Goal: Find specific page/section: Find specific page/section

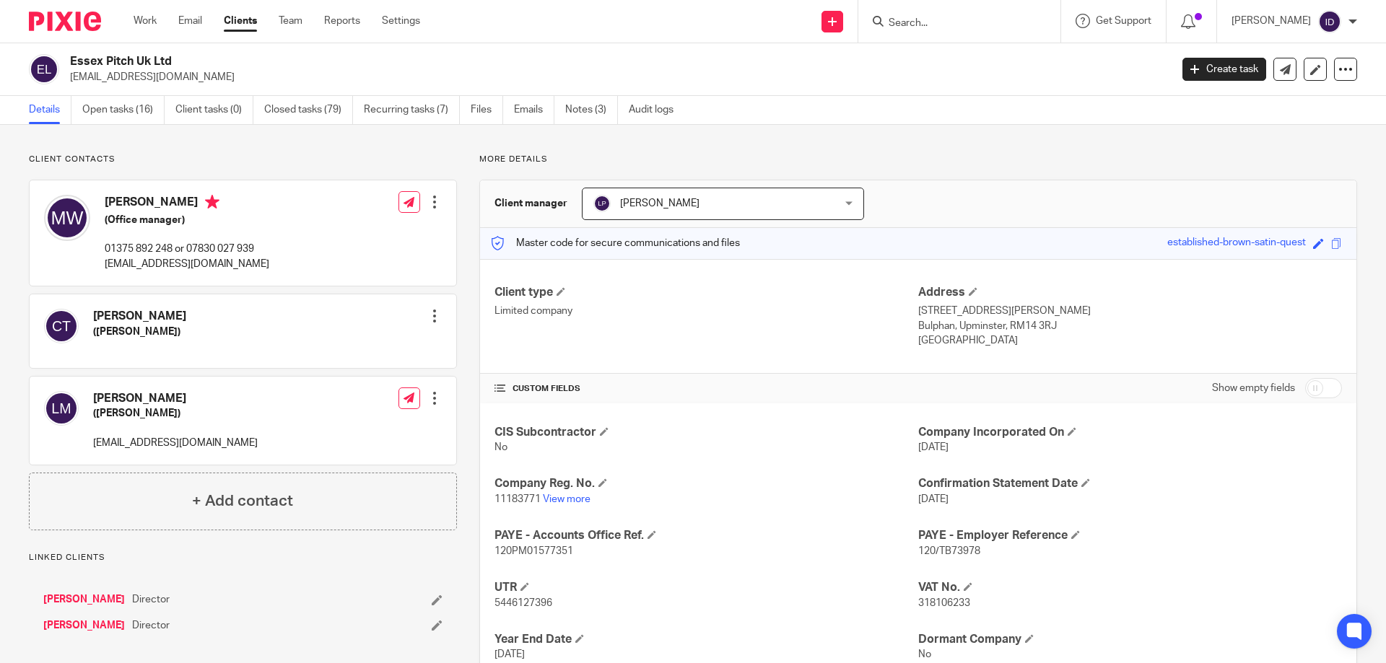
click at [952, 25] on input "Search" at bounding box center [952, 23] width 130 height 13
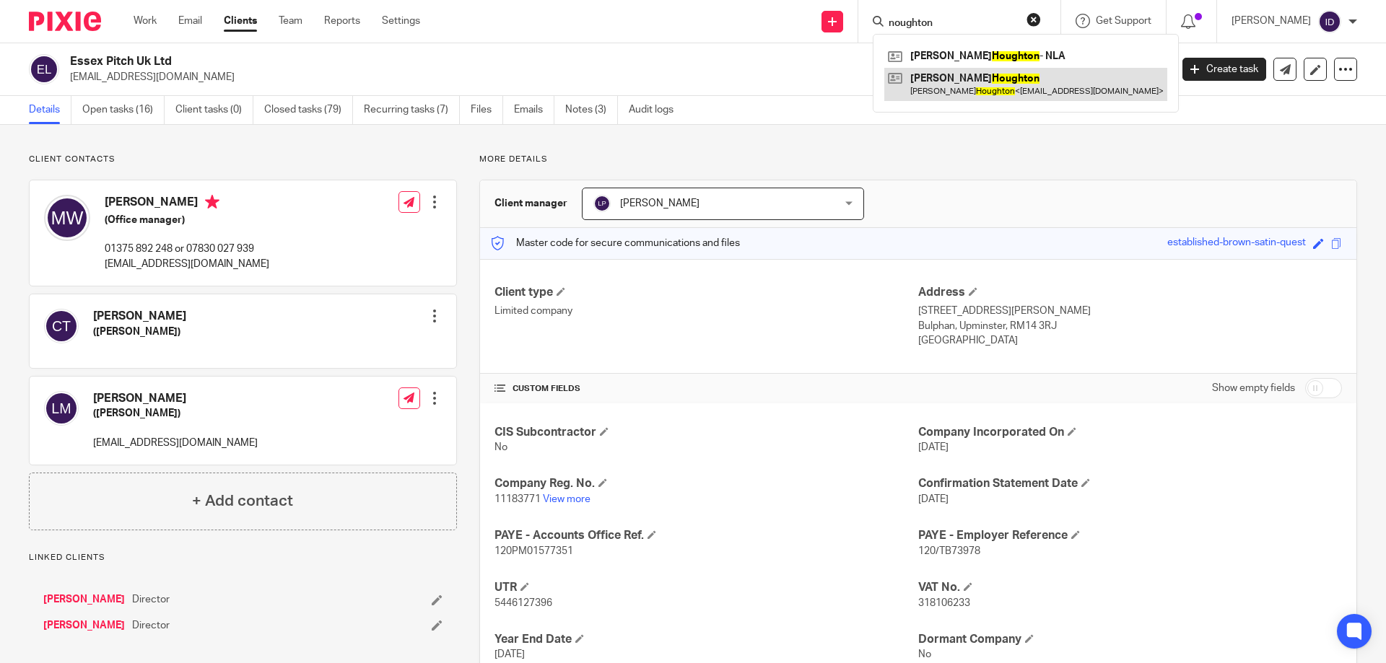
type input "noughton"
click at [959, 83] on link at bounding box center [1025, 84] width 283 height 33
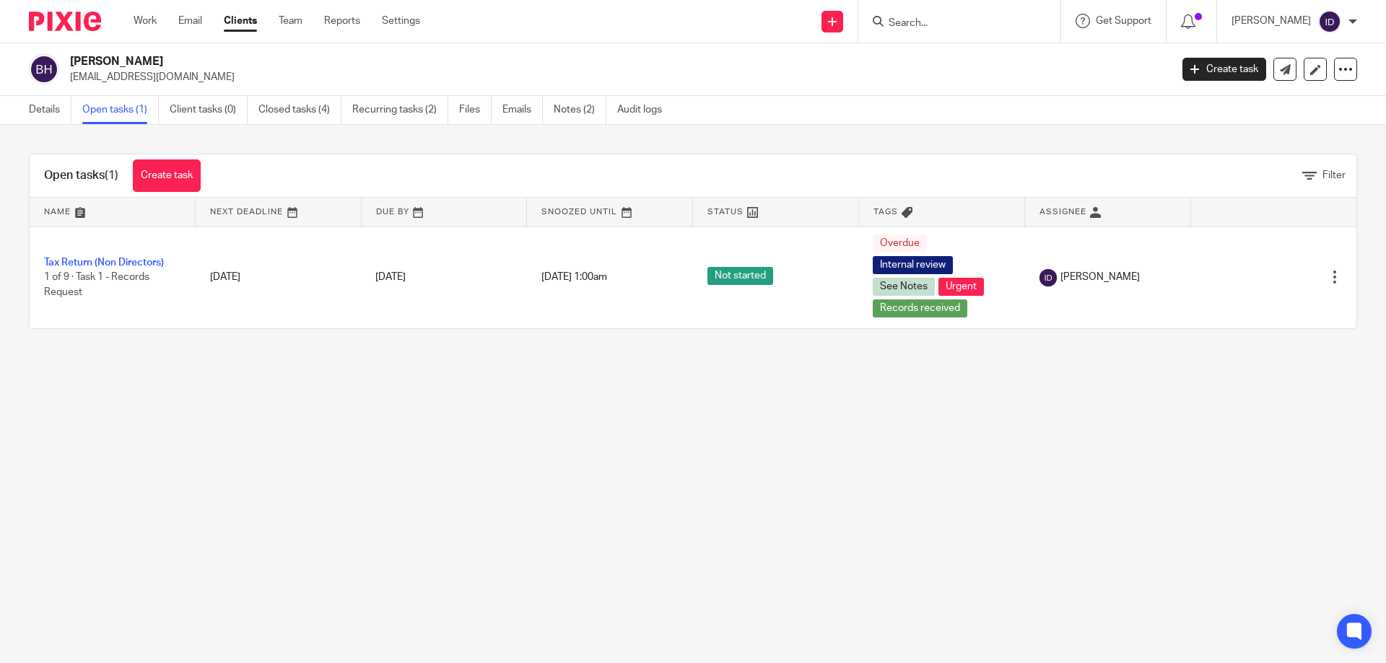
click at [444, 471] on main "[PERSON_NAME] [EMAIL_ADDRESS][DOMAIN_NAME] Create task Update from Companies Ho…" at bounding box center [693, 331] width 1386 height 663
